Goal: Find specific page/section: Find specific page/section

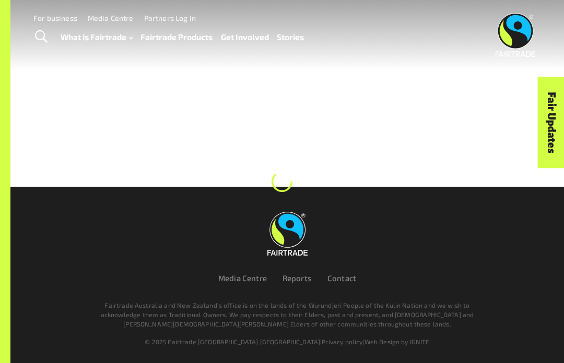
click at [408, 327] on div "Media Centre Reports Contact Fairtrade Australia and New Zealand’s office is on…" at bounding box center [287, 275] width 501 height 160
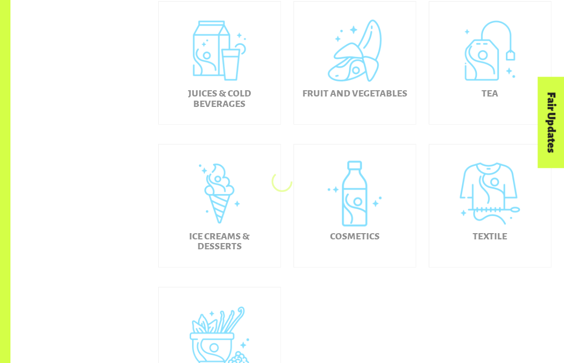
click at [380, 235] on div "Cosmetics" at bounding box center [355, 206] width 122 height 123
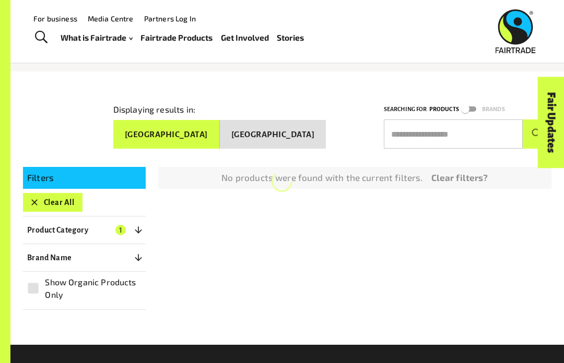
scroll to position [57, 0]
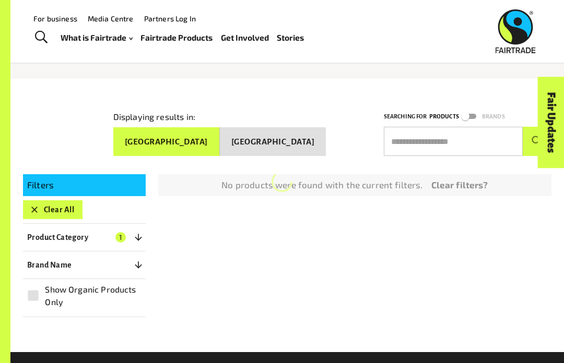
click at [30, 228] on button "Product Category 1" at bounding box center [84, 237] width 123 height 19
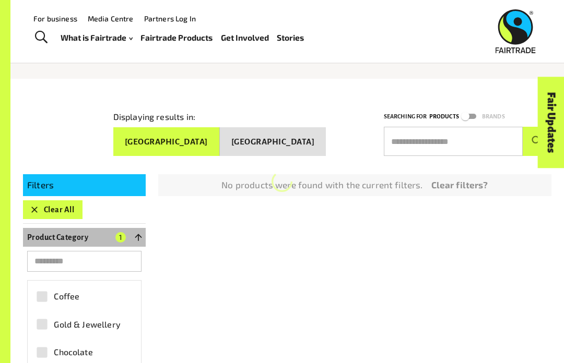
click at [57, 228] on button "Product Category 1" at bounding box center [84, 237] width 123 height 19
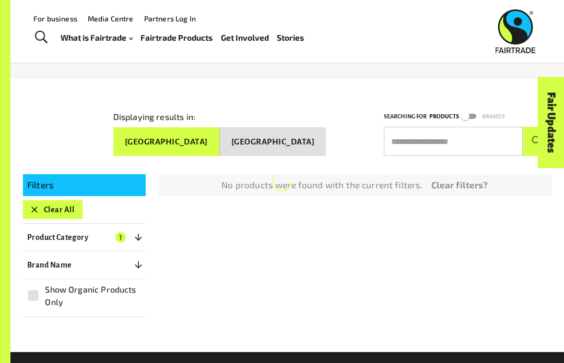
click at [50, 233] on p "Product Category" at bounding box center [57, 237] width 61 height 13
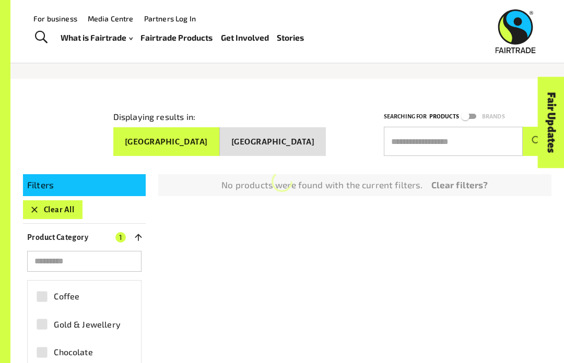
click at [55, 240] on button "Product Category 1" at bounding box center [84, 237] width 123 height 19
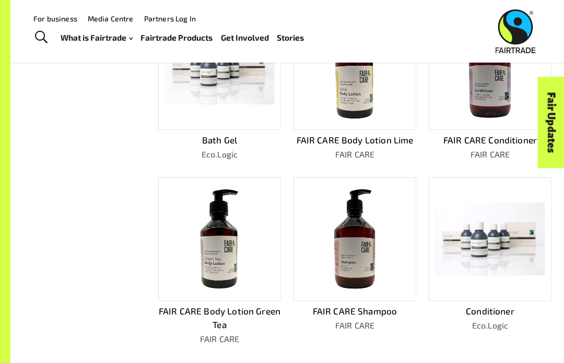
scroll to position [437, 0]
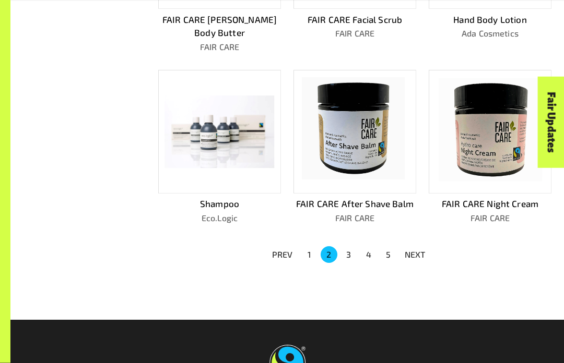
scroll to position [569, 0]
click at [410, 248] on p "NEXT" at bounding box center [414, 254] width 21 height 13
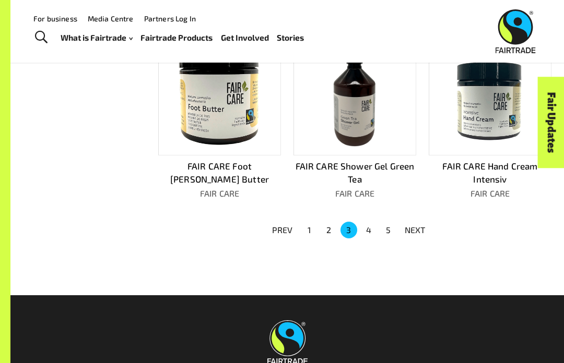
scroll to position [592, 0]
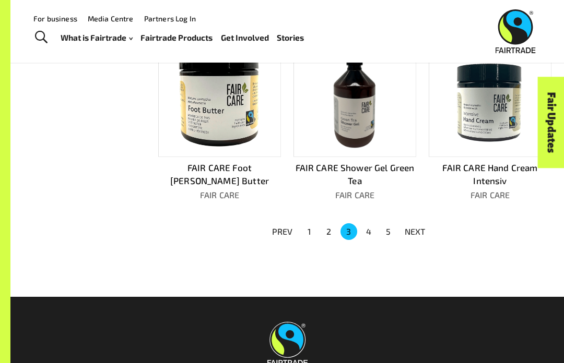
click at [412, 228] on p "NEXT" at bounding box center [414, 231] width 21 height 13
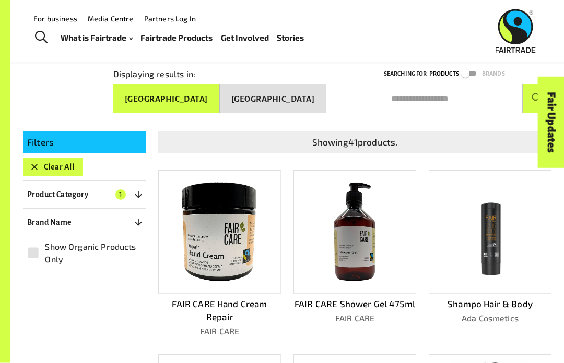
scroll to position [0, 0]
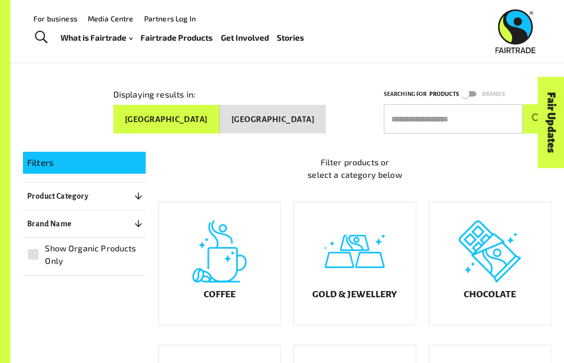
scroll to position [58, 0]
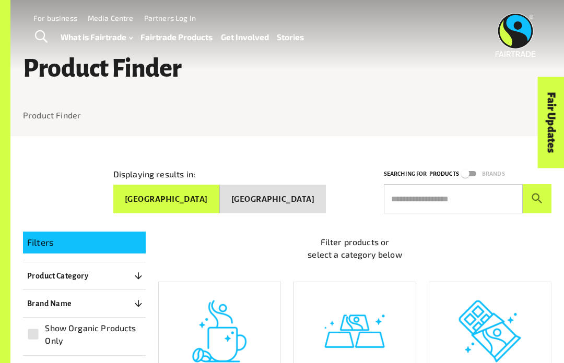
click at [456, 196] on input "text" at bounding box center [453, 198] width 139 height 29
click at [536, 195] on button "submit" at bounding box center [536, 198] width 29 height 29
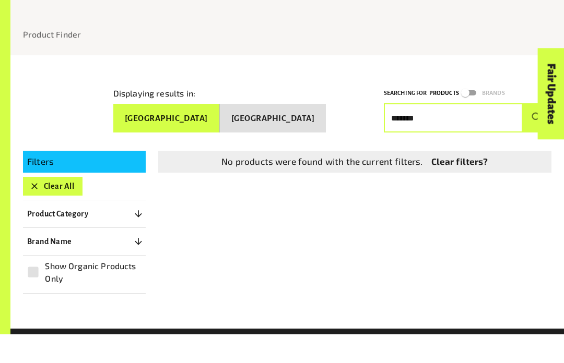
scroll to position [55, 0]
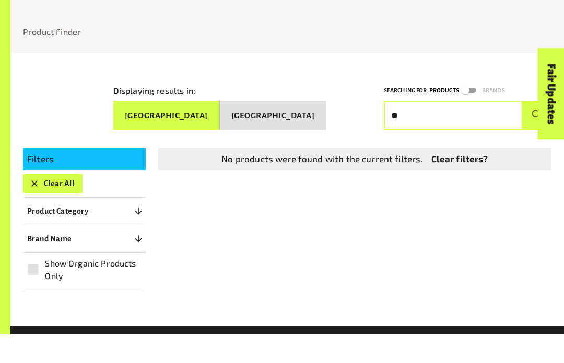
type input "*"
click at [536, 129] on button "submit" at bounding box center [536, 143] width 29 height 29
type input "*"
click at [204, 130] on button "[GEOGRAPHIC_DATA]" at bounding box center [166, 144] width 106 height 29
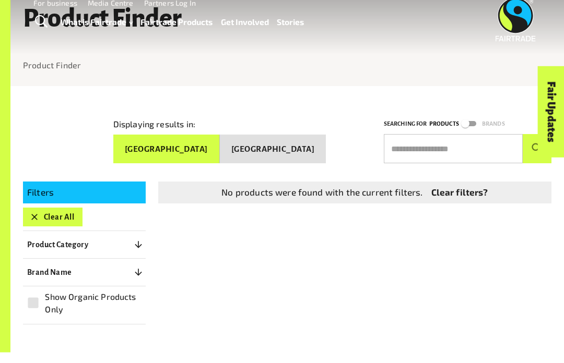
scroll to position [25, 0]
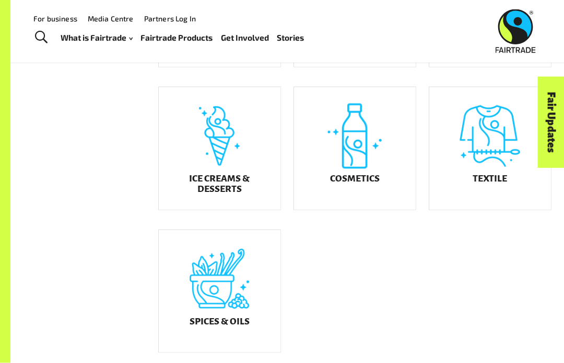
scroll to position [472, 0]
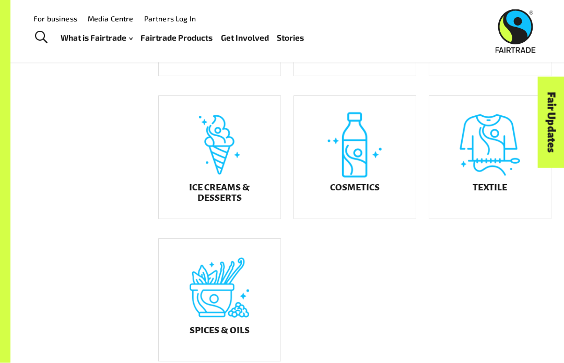
click at [458, 169] on div "Fair Updates" at bounding box center [491, 155] width 91 height 27
click at [493, 169] on div "Fair Updates" at bounding box center [491, 155] width 91 height 27
click at [495, 193] on h5 "Textile" at bounding box center [489, 188] width 34 height 10
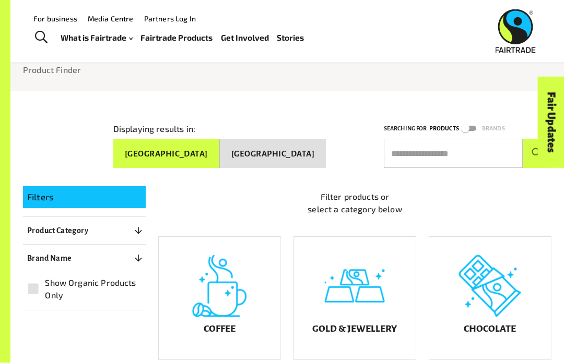
click at [427, 151] on input "text" at bounding box center [453, 153] width 139 height 29
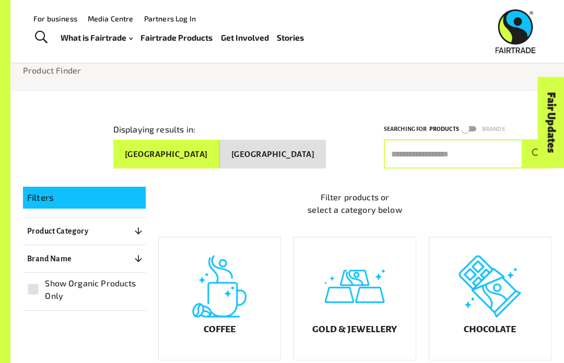
type input "*"
click at [536, 149] on button "submit" at bounding box center [536, 153] width 29 height 29
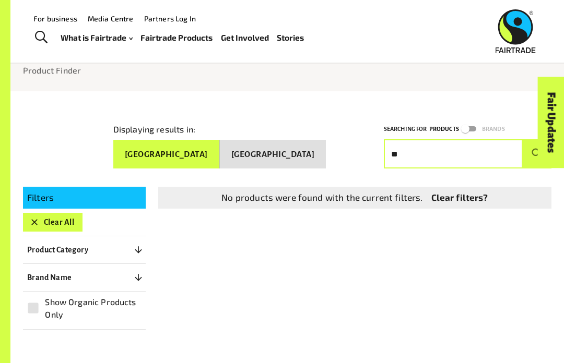
type input "*"
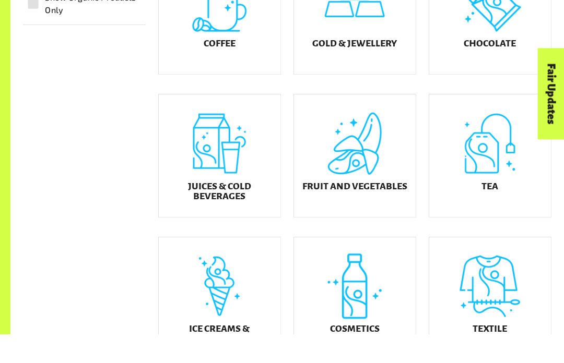
scroll to position [302, 0]
click at [307, 209] on div "Fruit and Vegetables" at bounding box center [355, 184] width 122 height 123
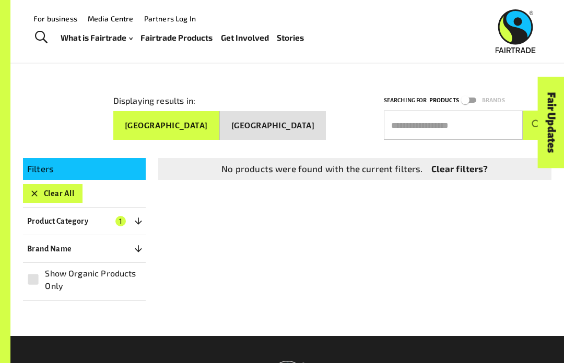
scroll to position [74, 0]
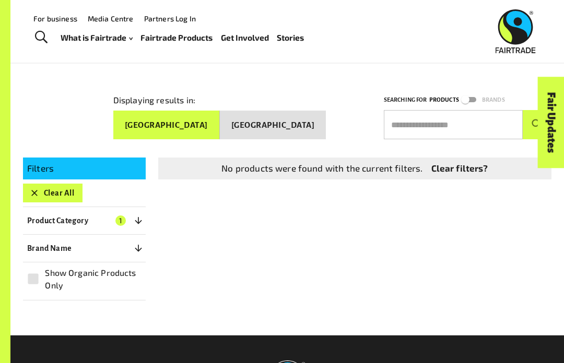
click at [32, 218] on p "Product Category" at bounding box center [57, 220] width 61 height 13
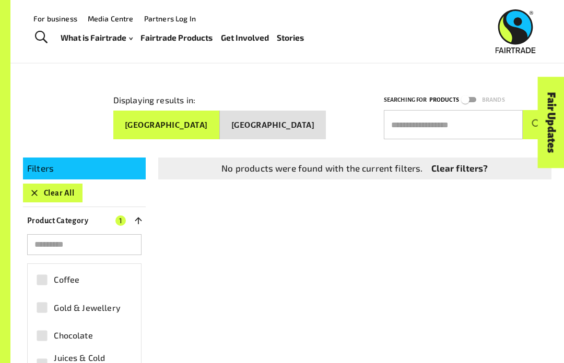
click at [44, 223] on button "Product Category 1" at bounding box center [84, 220] width 123 height 19
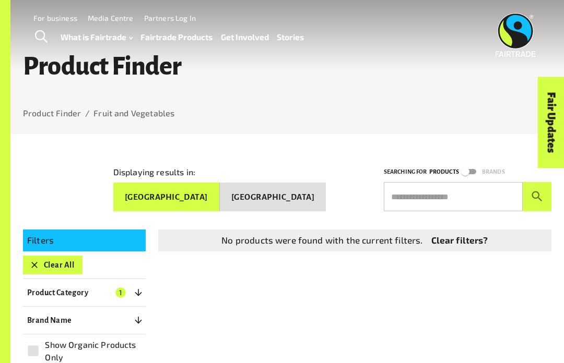
scroll to position [2, 0]
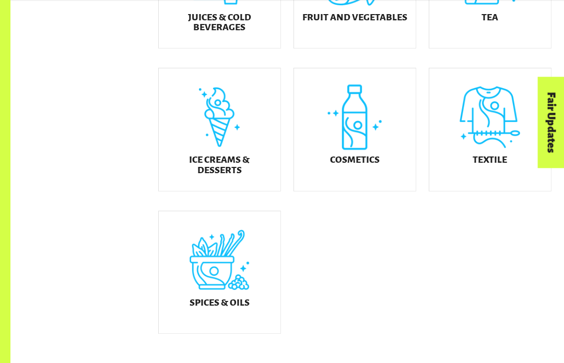
scroll to position [501, 0]
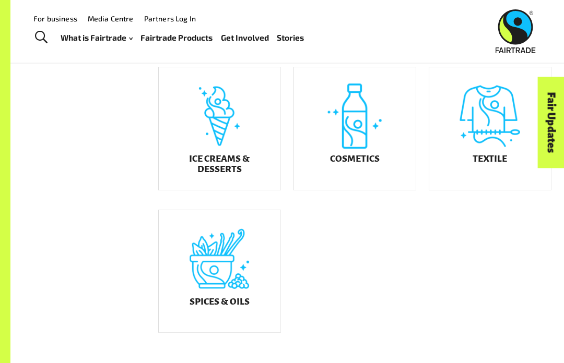
click at [229, 273] on div "Spices & Oils" at bounding box center [220, 271] width 122 height 123
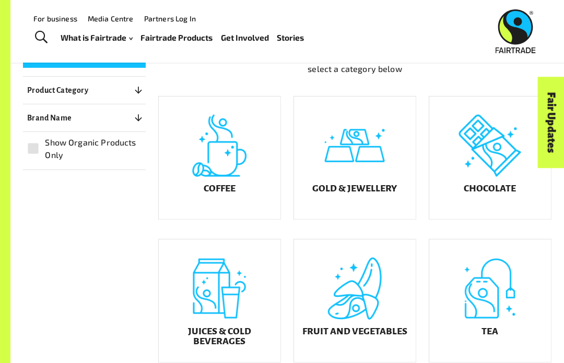
scroll to position [129, 0]
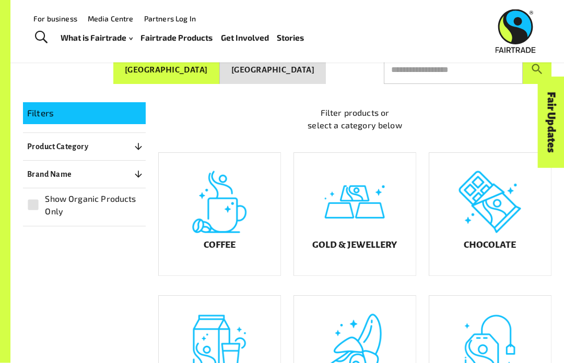
click at [480, 195] on div "Chocolate" at bounding box center [490, 214] width 122 height 123
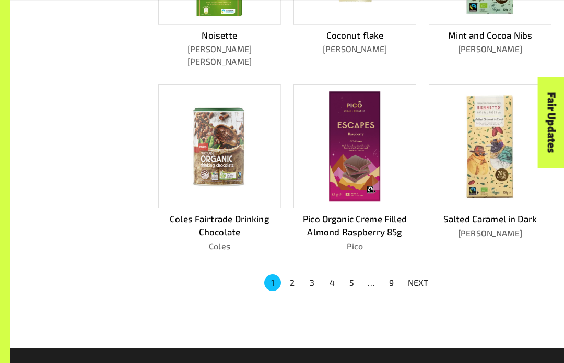
scroll to position [554, 0]
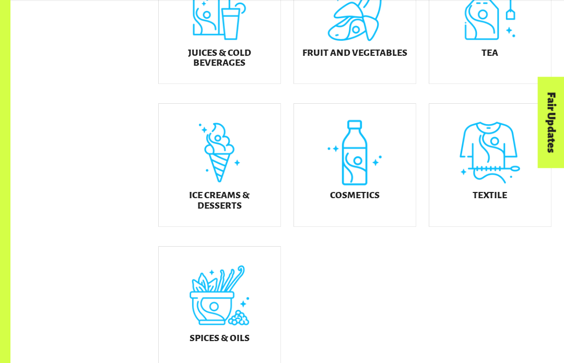
scroll to position [482, 0]
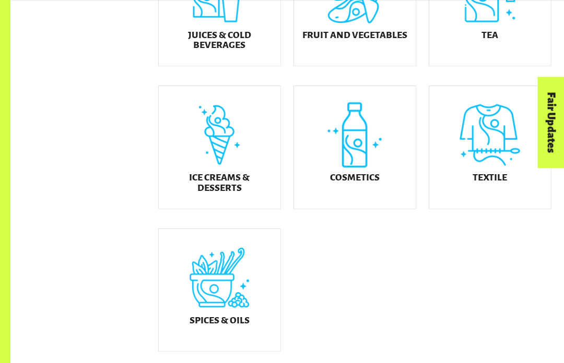
click at [404, 239] on div "Filter products or select a category below Coffee Gold & Jewellery Chocolate Ju…" at bounding box center [348, 43] width 405 height 621
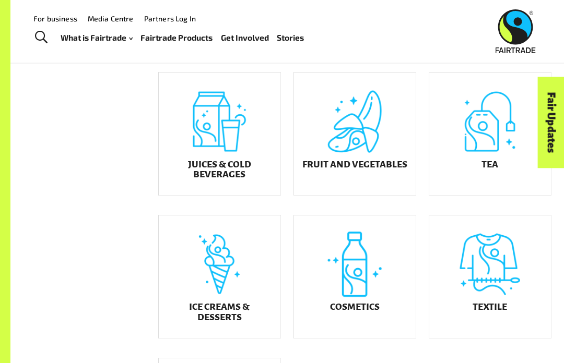
scroll to position [351, 0]
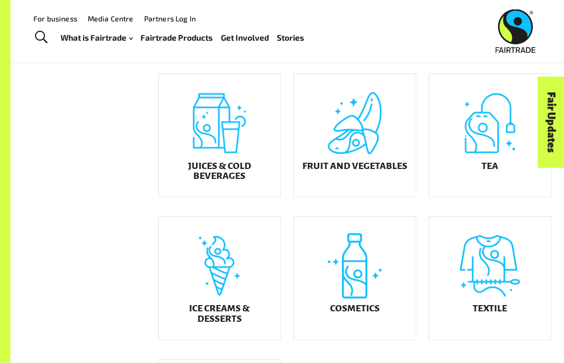
click at [487, 151] on div "Fair Updates" at bounding box center [491, 155] width 91 height 27
click at [505, 122] on div "Tea" at bounding box center [490, 136] width 122 height 123
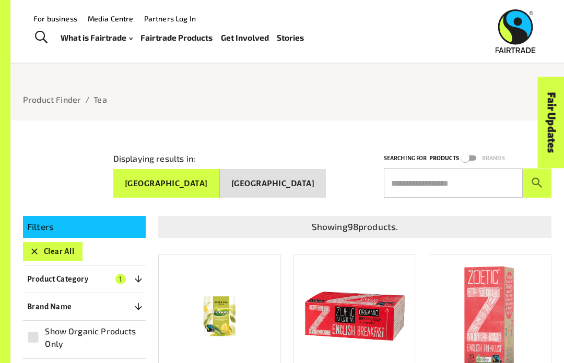
scroll to position [6, 0]
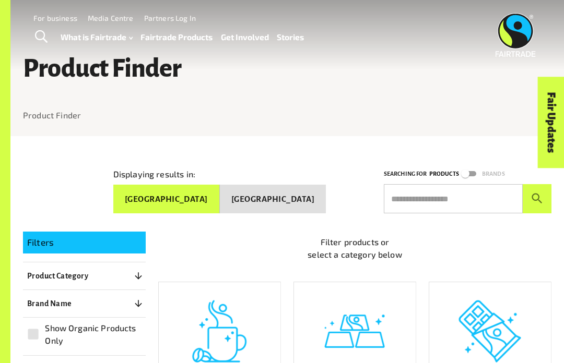
type input "*****"
click at [451, 184] on input "text" at bounding box center [453, 198] width 139 height 29
type input "****"
click at [536, 195] on button "submit" at bounding box center [536, 198] width 29 height 29
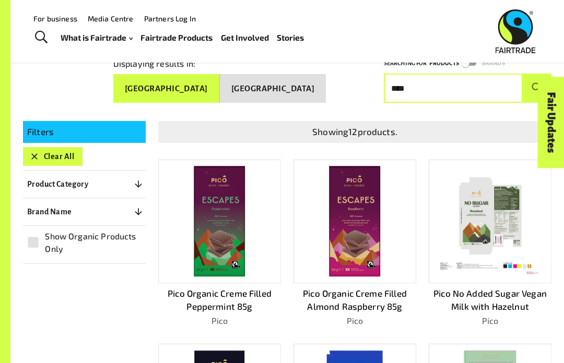
scroll to position [67, 0]
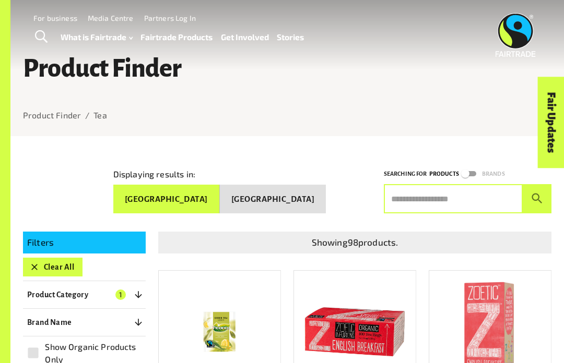
scroll to position [12, 0]
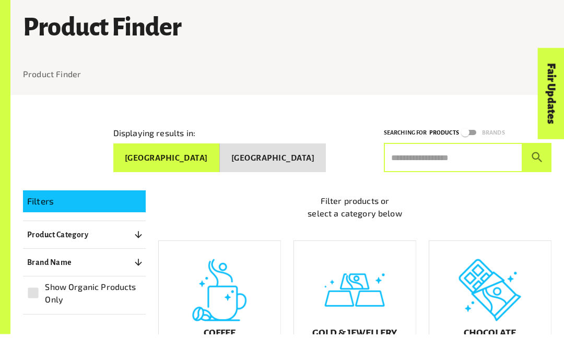
click at [474, 172] on input "text" at bounding box center [453, 186] width 139 height 29
click at [536, 172] on button "submit" at bounding box center [536, 186] width 29 height 29
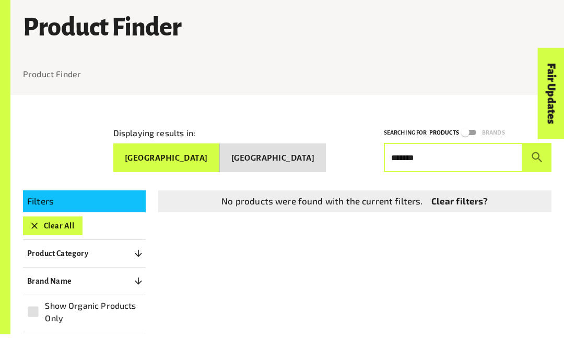
click at [536, 172] on button "submit" at bounding box center [536, 186] width 29 height 29
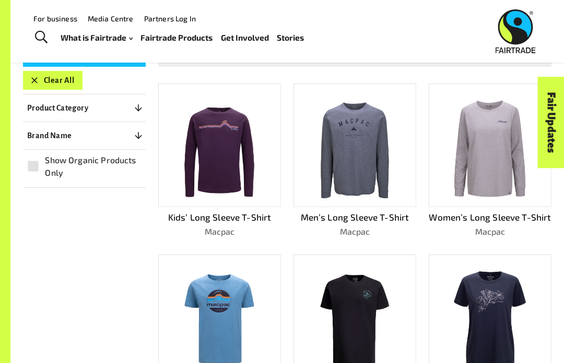
scroll to position [0, 0]
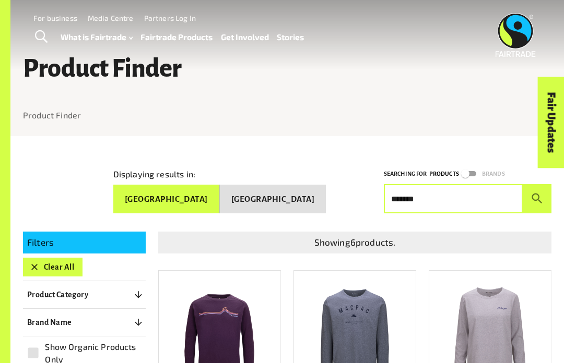
click at [482, 197] on input "*******" at bounding box center [453, 198] width 139 height 29
type input "*"
type input "*********"
click at [536, 195] on button "submit" at bounding box center [536, 198] width 29 height 29
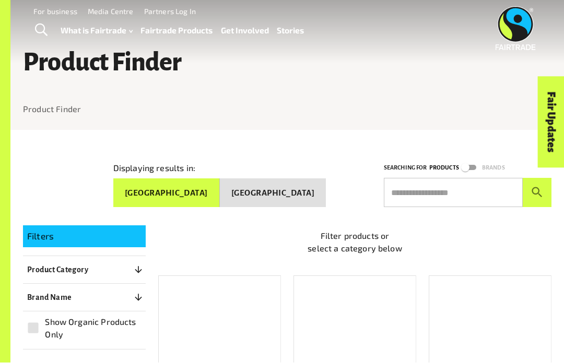
scroll to position [7, 0]
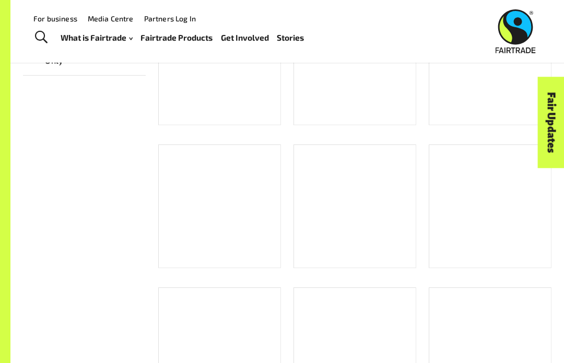
click at [331, 221] on div "Fruit and Vegetables" at bounding box center [354, 207] width 123 height 124
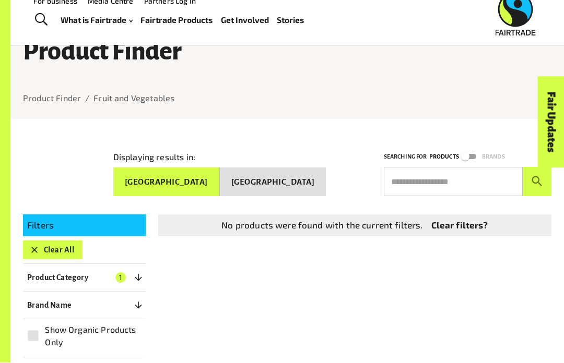
scroll to position [17, 0]
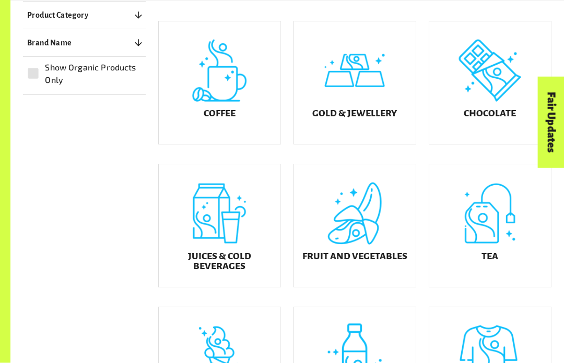
scroll to position [266, 0]
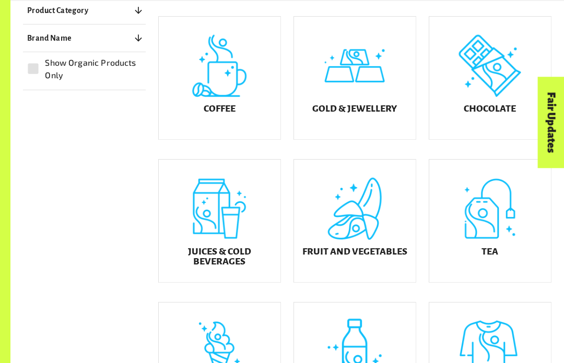
click at [189, 267] on h5 "Juices & Cold Beverages" at bounding box center [219, 257] width 105 height 20
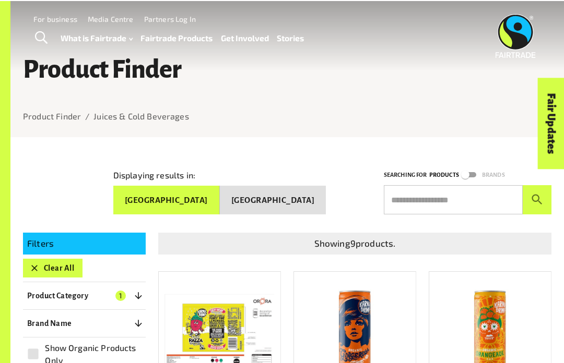
scroll to position [302, 0]
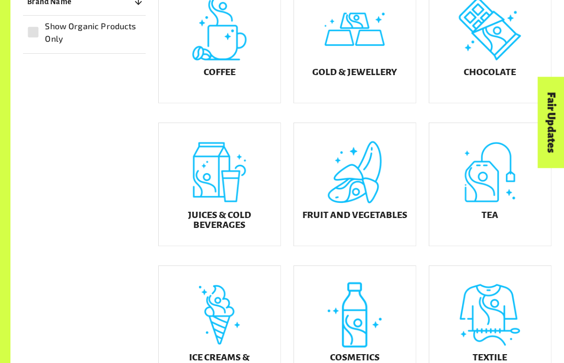
click at [245, 92] on div "Coffee" at bounding box center [220, 41] width 122 height 123
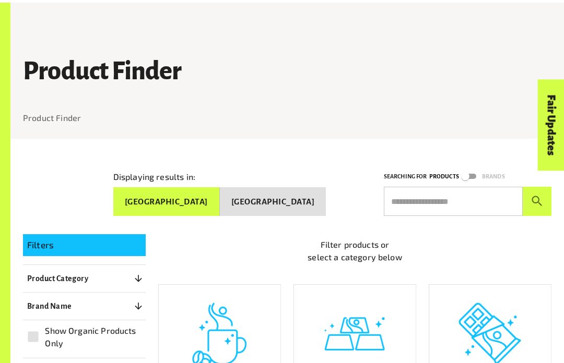
scroll to position [302, 0]
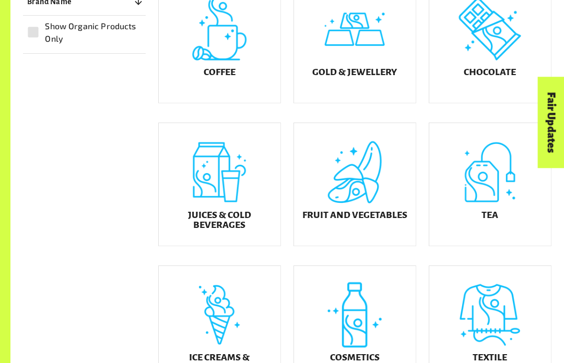
click at [325, 58] on div "Gold & Jewellery" at bounding box center [355, 41] width 122 height 123
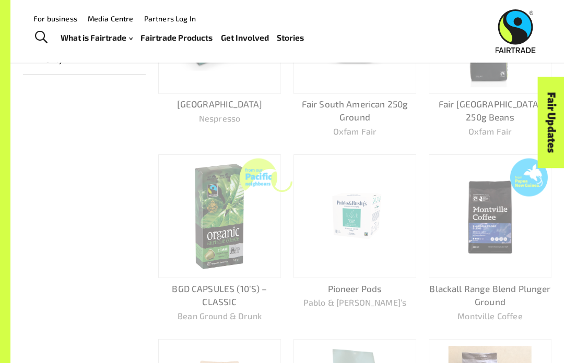
scroll to position [136, 0]
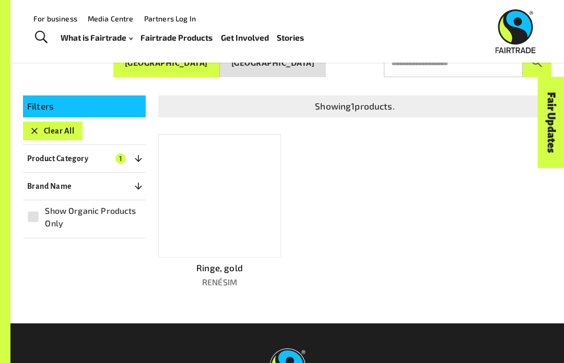
click at [188, 240] on div at bounding box center [219, 196] width 123 height 124
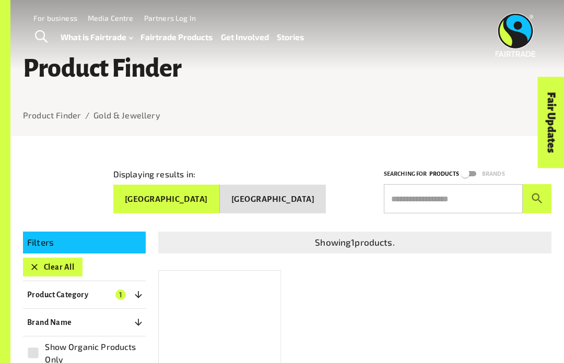
scroll to position [136, 0]
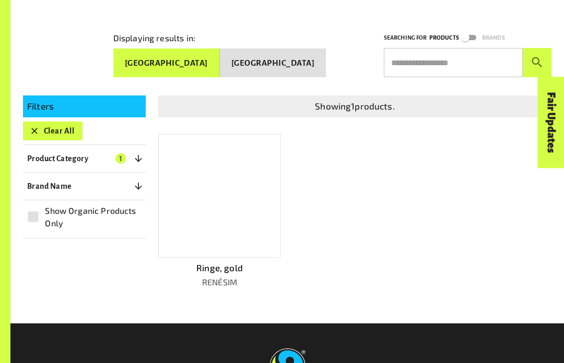
click at [408, 57] on input "text" at bounding box center [453, 62] width 139 height 29
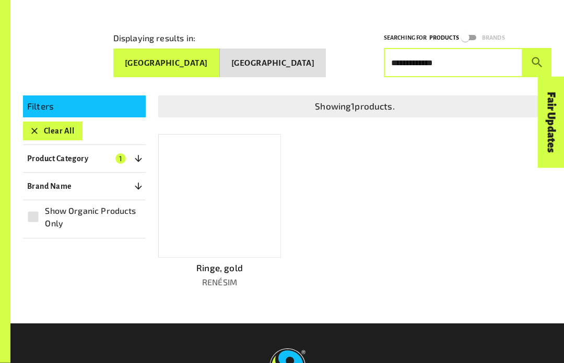
type input "**********"
click at [540, 56] on icon "submit" at bounding box center [537, 63] width 14 height 14
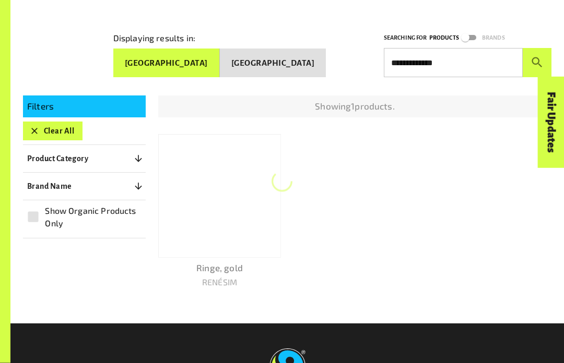
click at [536, 57] on icon "submit" at bounding box center [537, 63] width 14 height 14
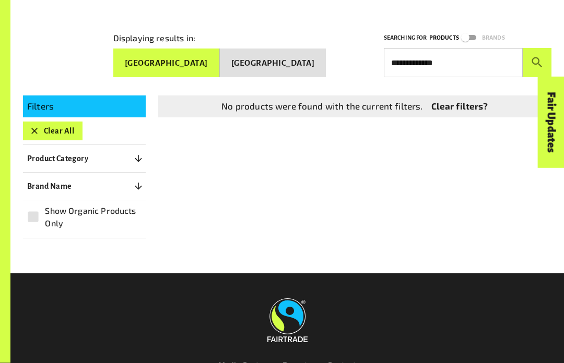
scroll to position [136, 0]
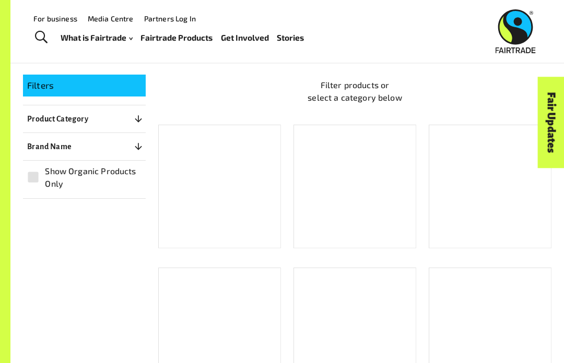
scroll to position [152, 0]
